Goal: Transaction & Acquisition: Purchase product/service

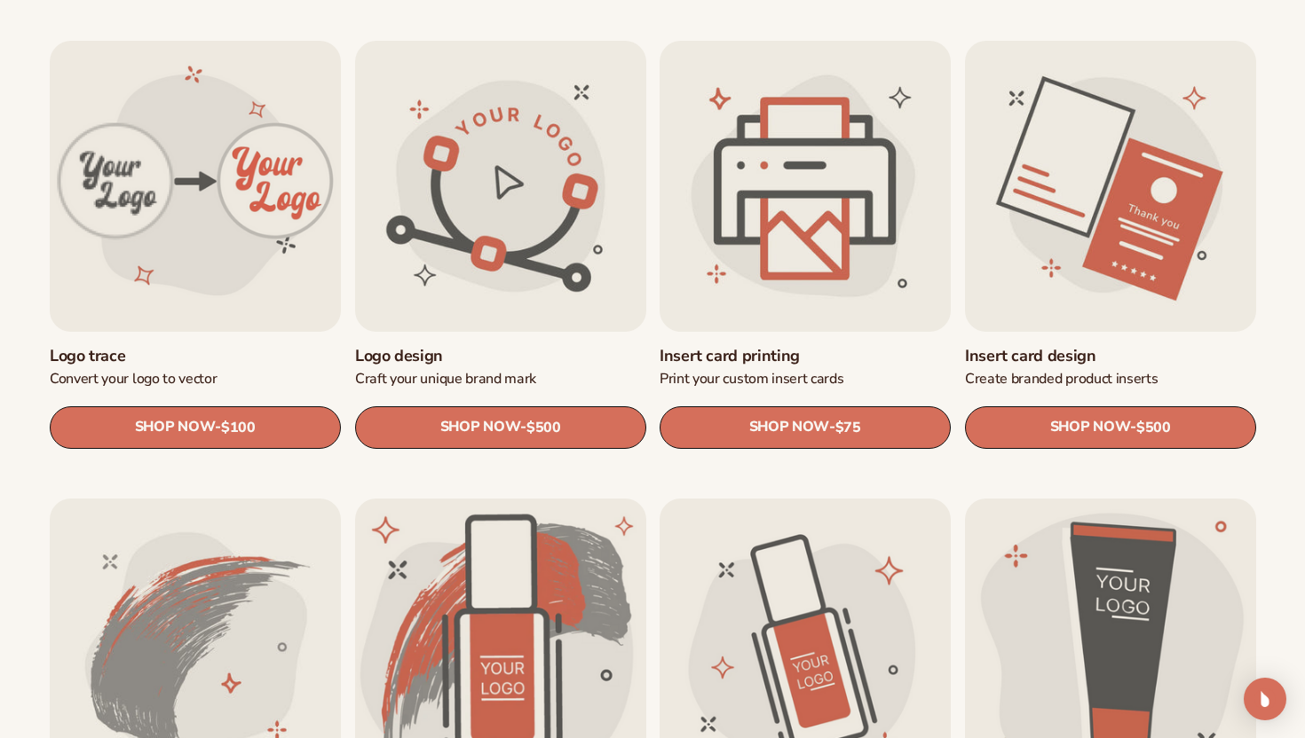
scroll to position [587, 0]
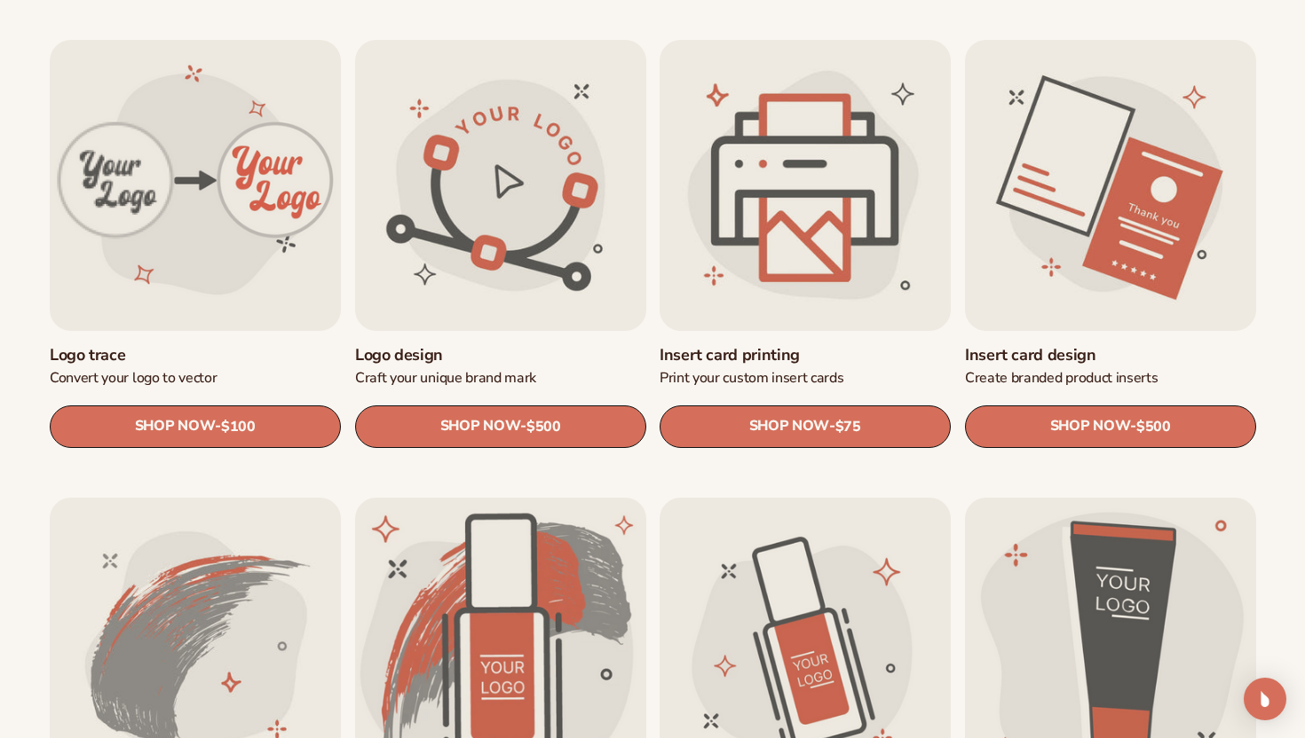
click at [768, 345] on link "Insert card printing" at bounding box center [805, 355] width 291 height 20
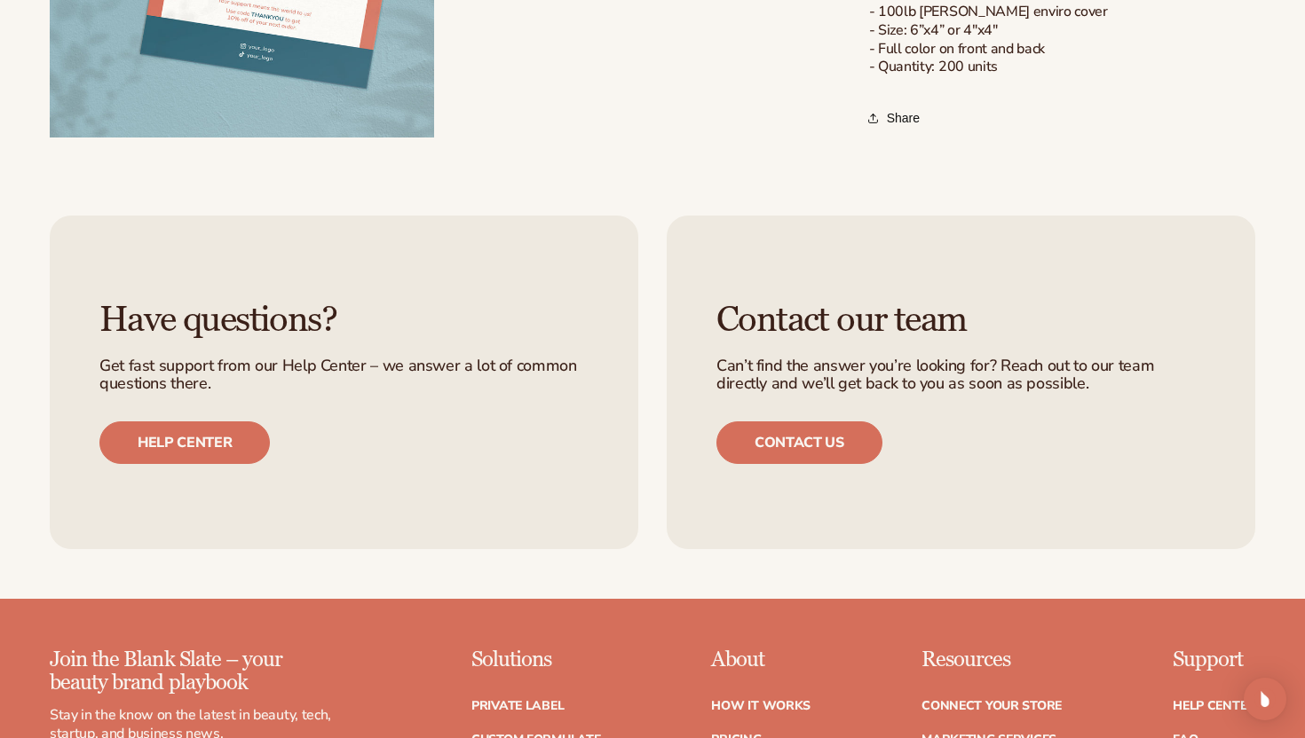
scroll to position [1169, 0]
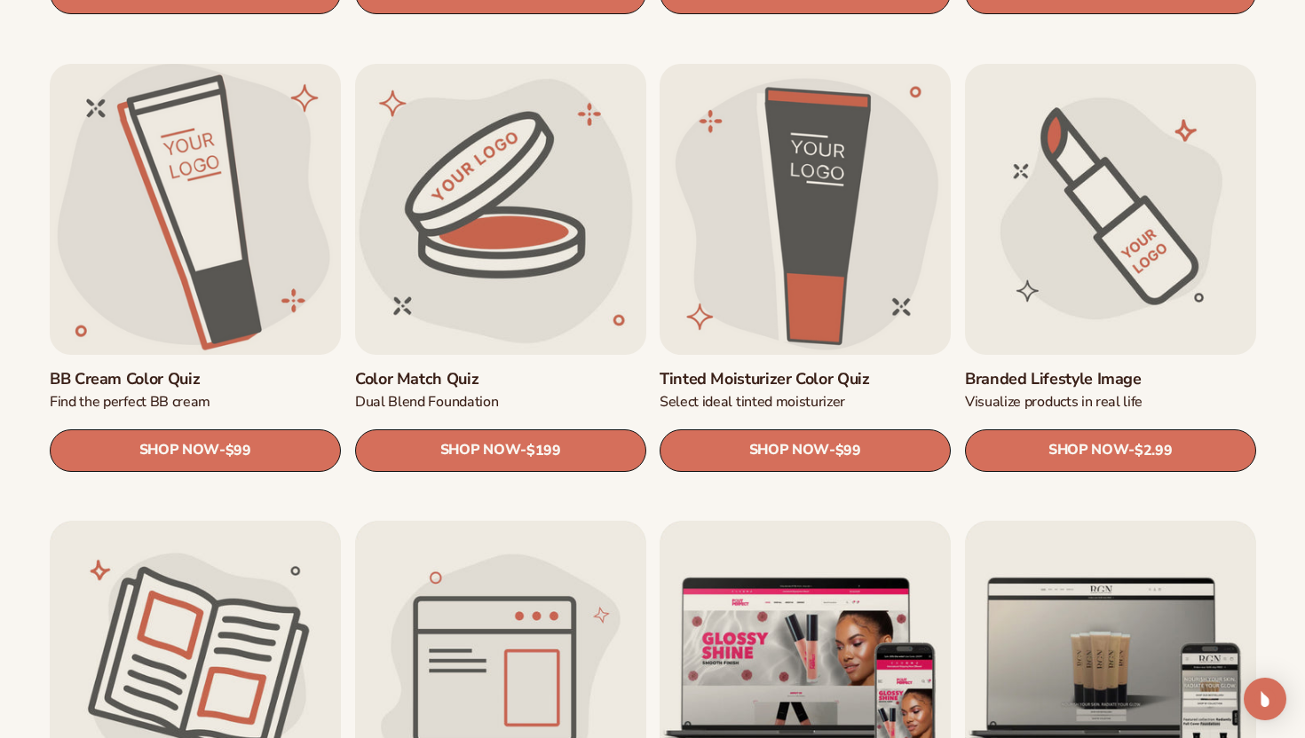
scroll to position [1485, 0]
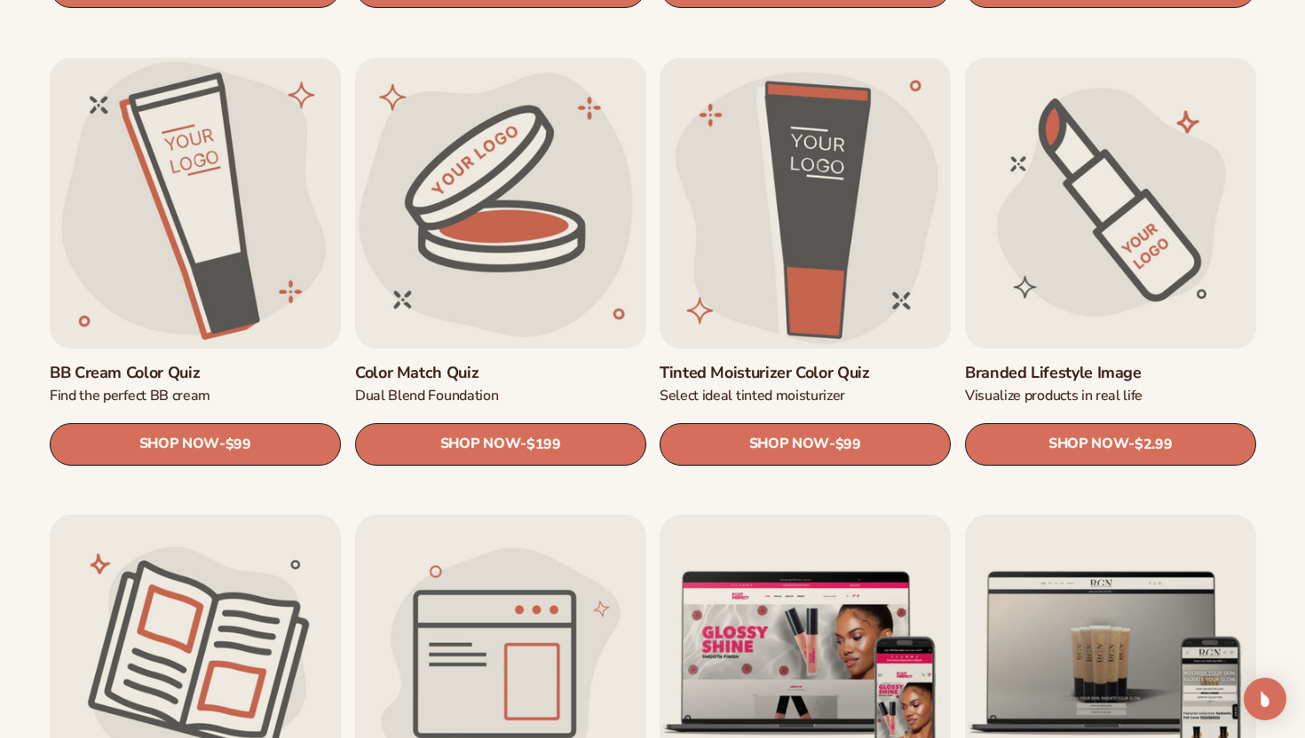
click at [1070, 362] on link "Branded Lifestyle Image" at bounding box center [1110, 372] width 291 height 20
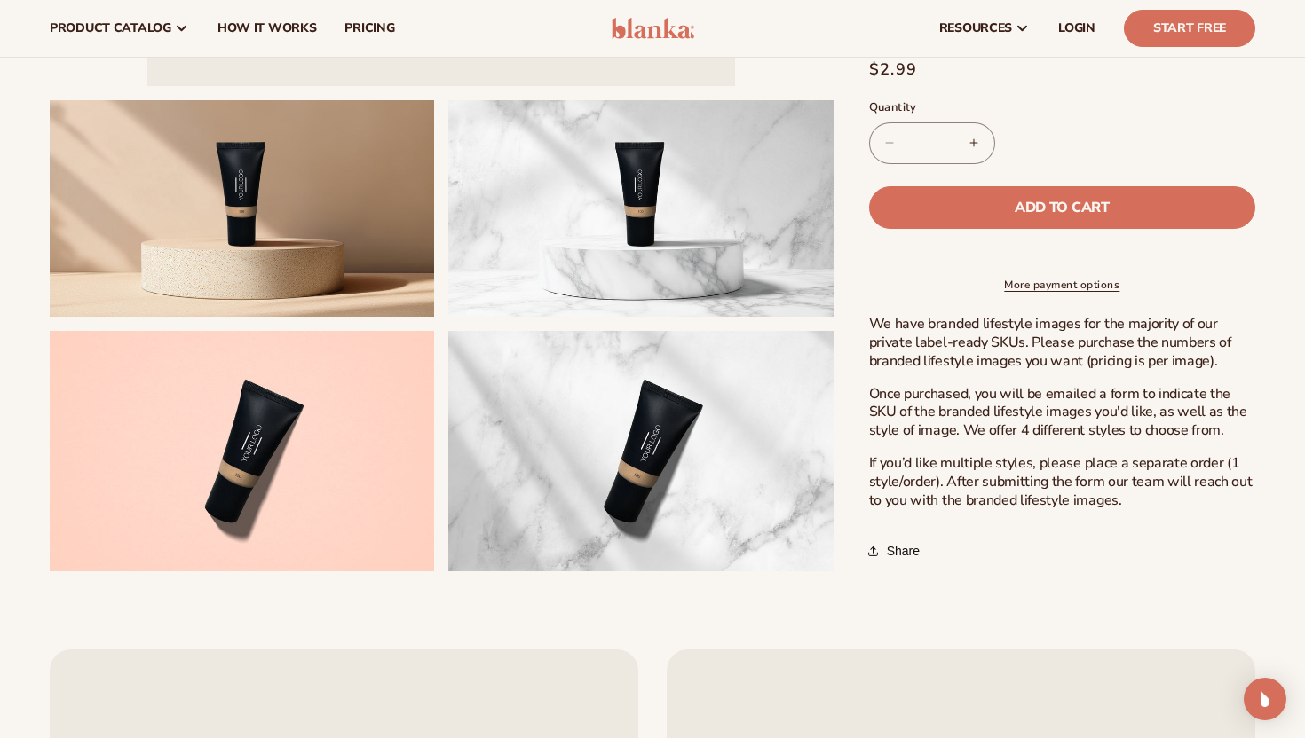
scroll to position [579, 0]
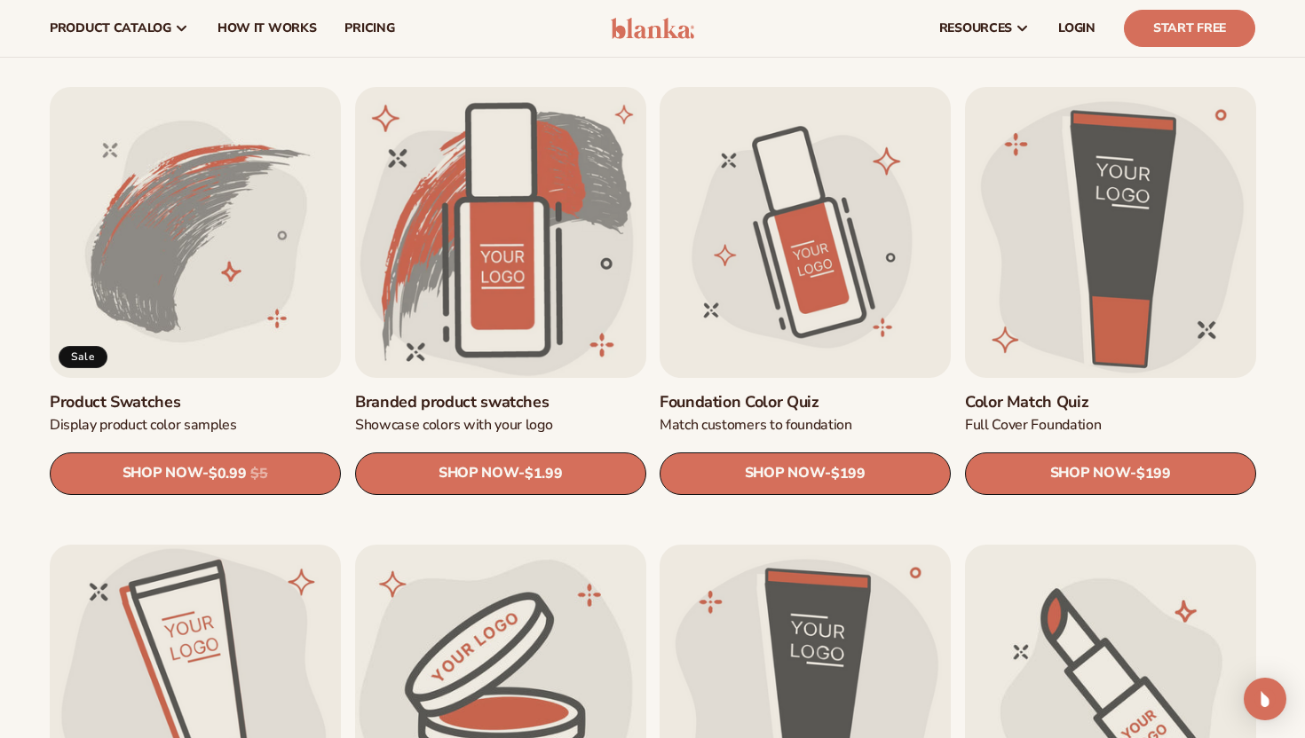
scroll to position [996, 0]
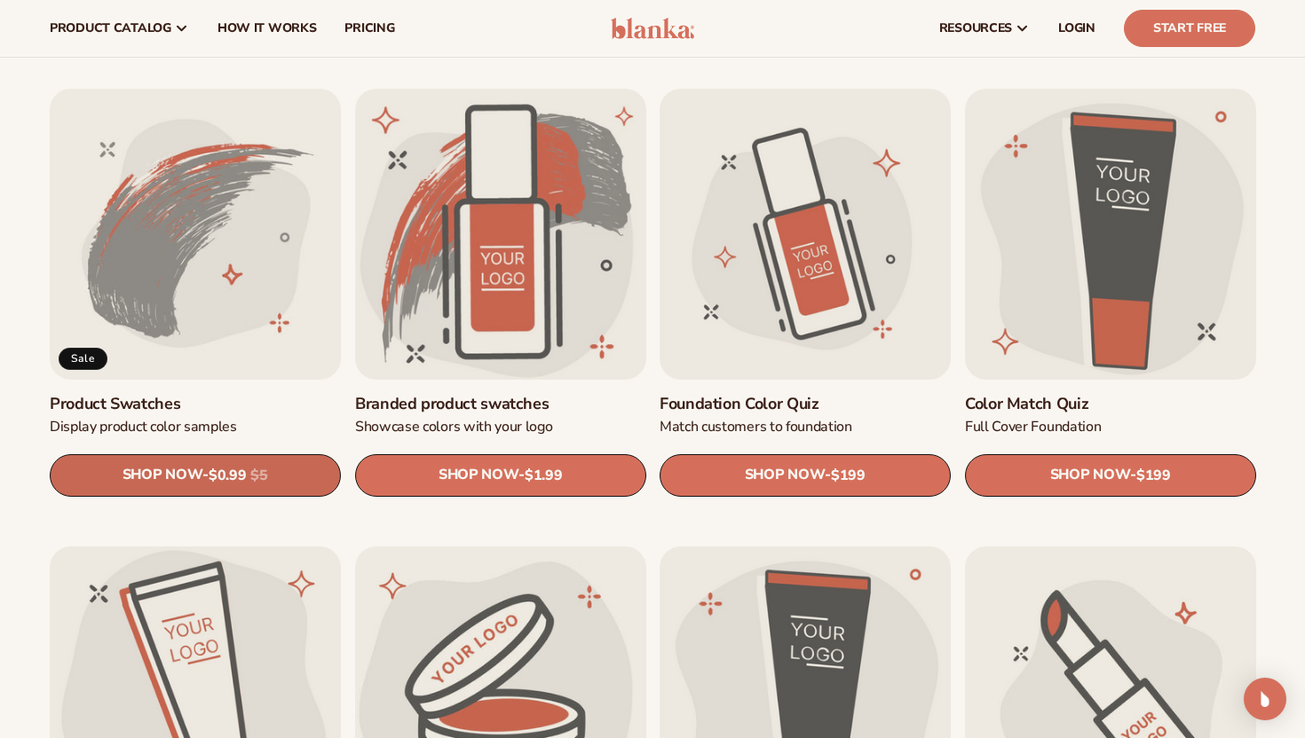
click at [238, 478] on span "$0.99" at bounding box center [227, 476] width 37 height 17
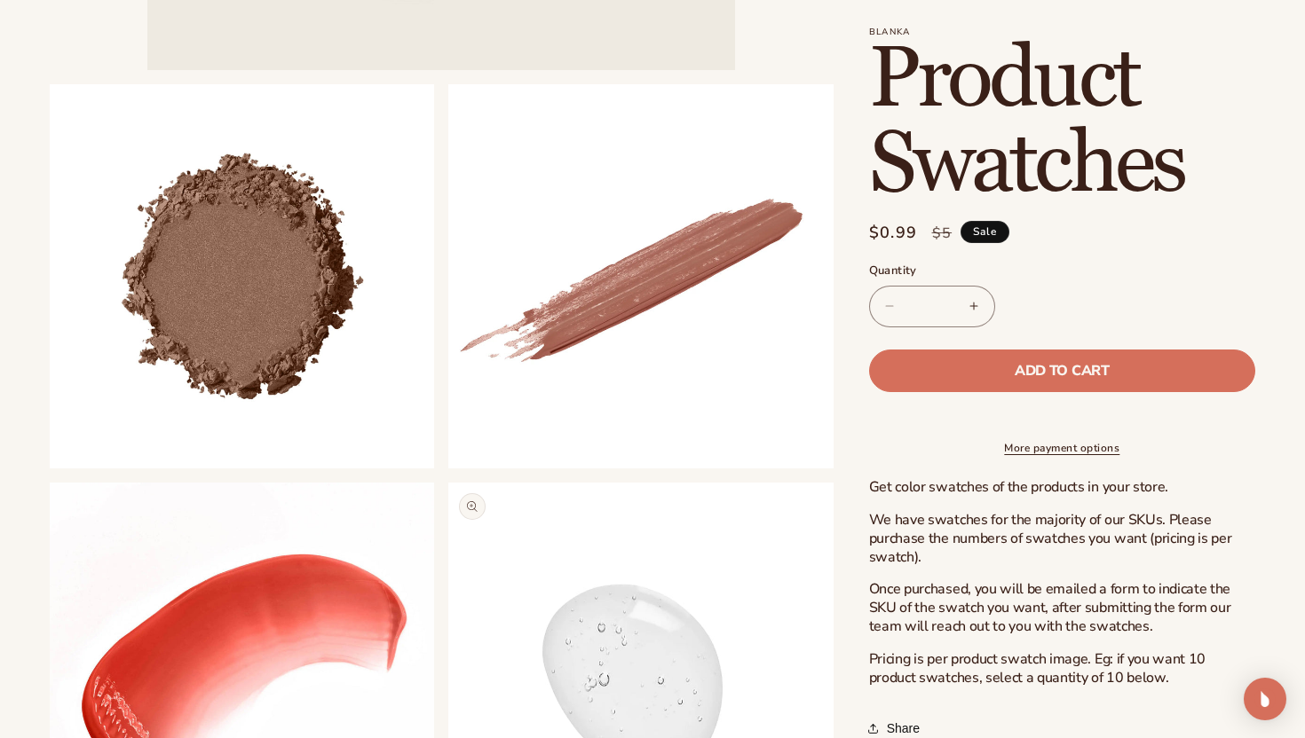
scroll to position [688, 0]
